Goal: Task Accomplishment & Management: Use online tool/utility

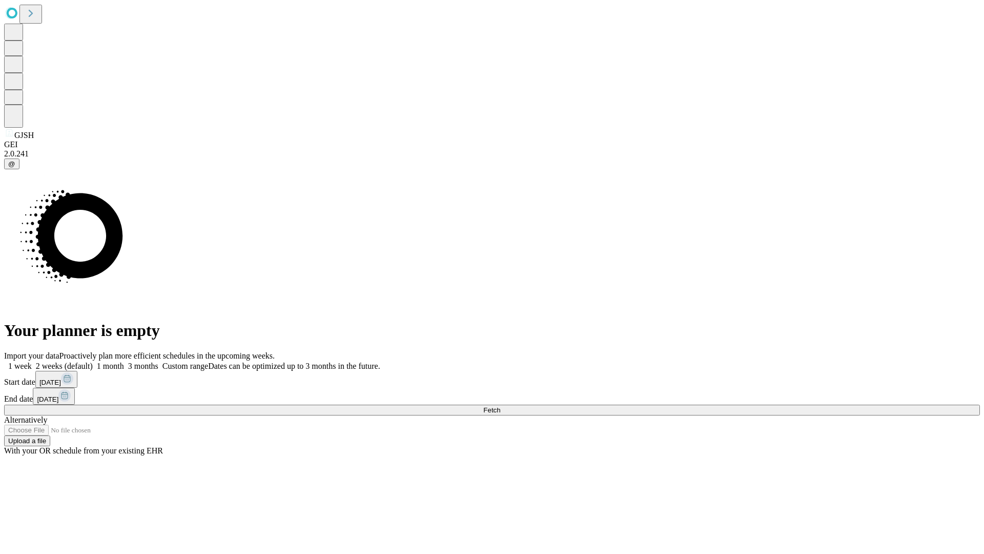
click at [500, 406] on span "Fetch" at bounding box center [492, 410] width 17 height 8
